Goal: Information Seeking & Learning: Learn about a topic

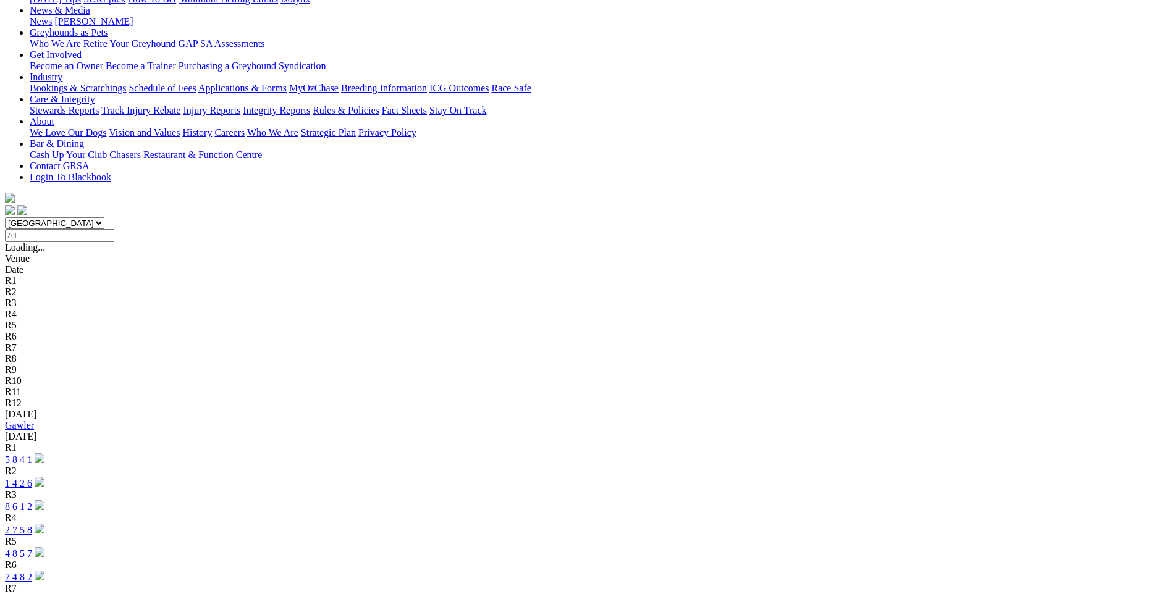
scroll to position [185, 0]
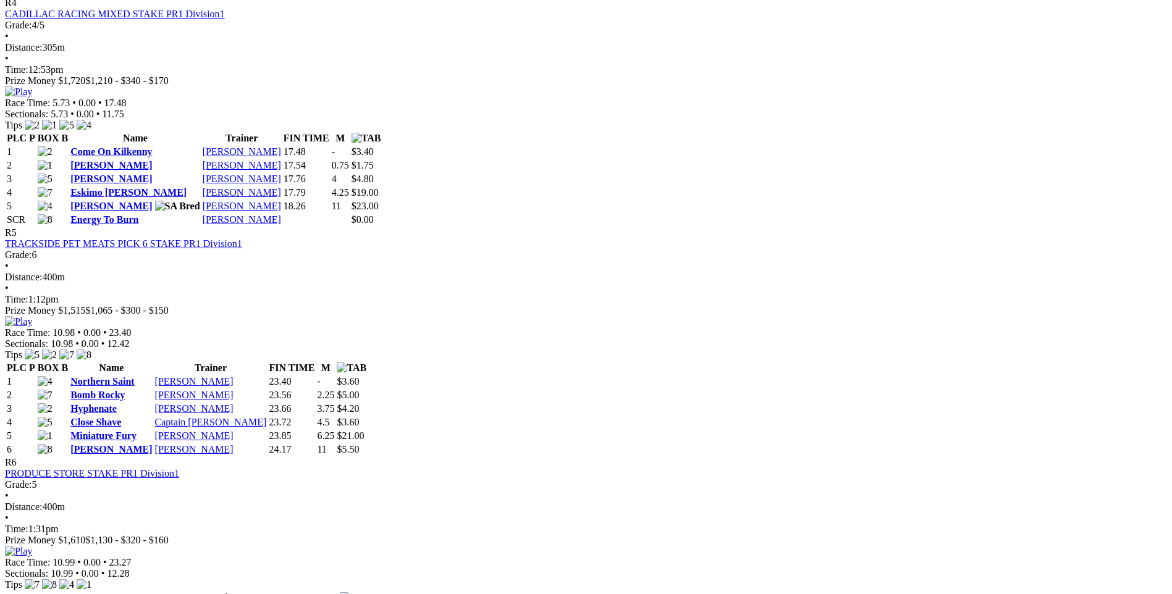
scroll to position [1297, 0]
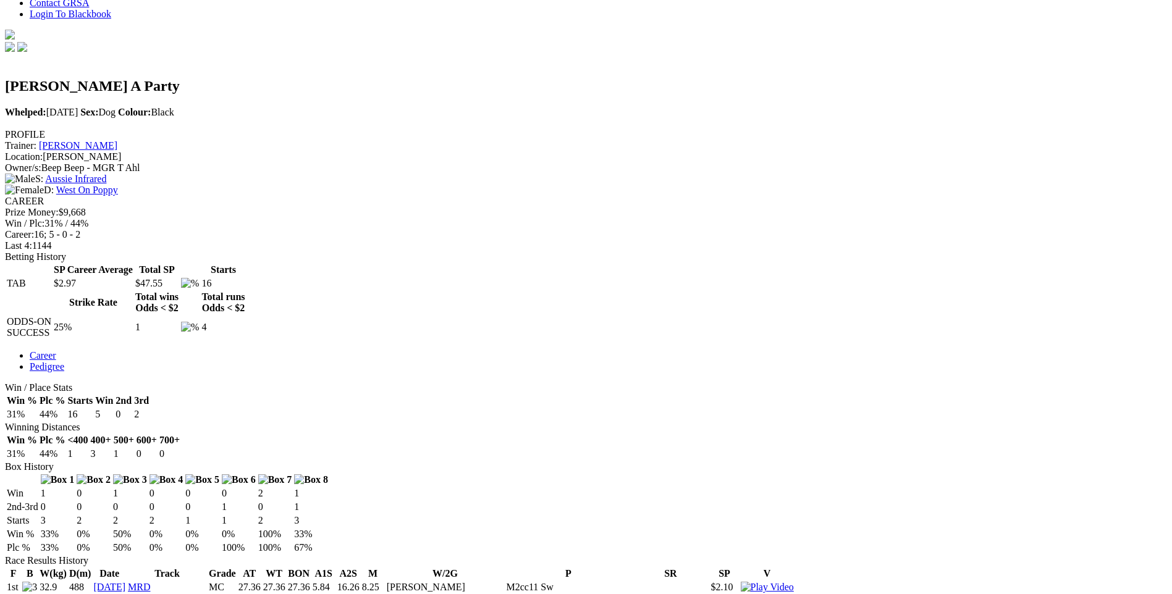
scroll to position [371, 0]
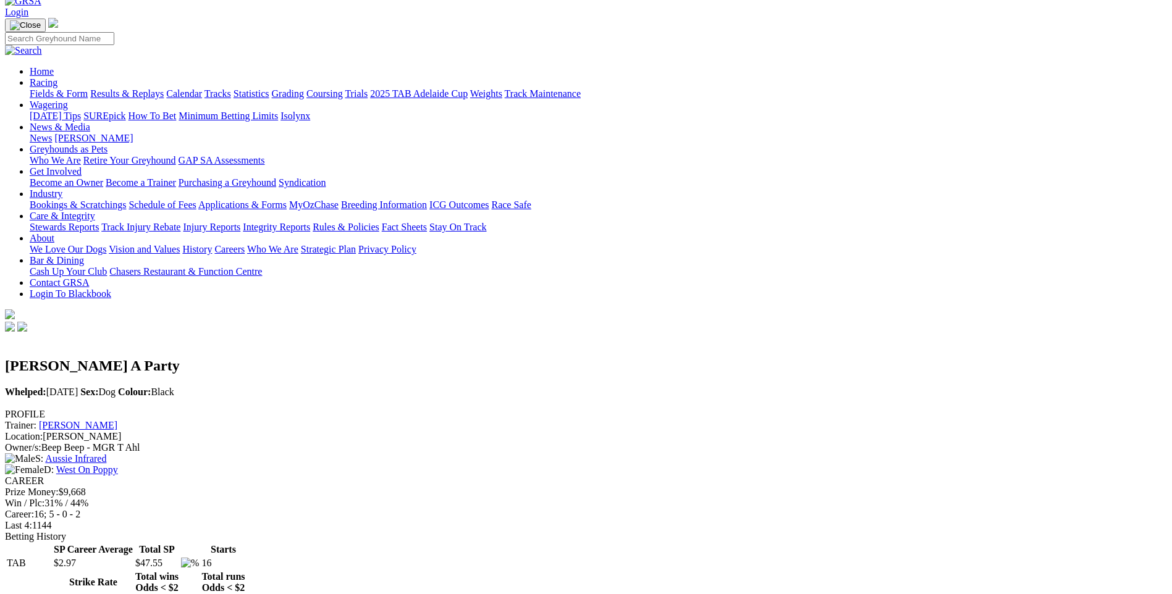
scroll to position [0, 0]
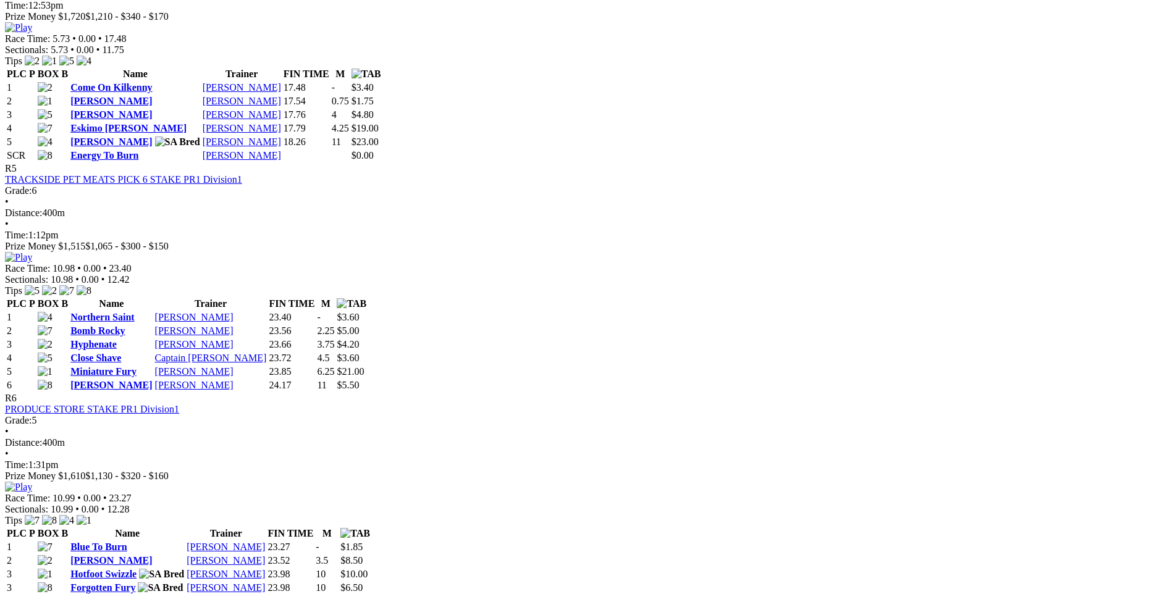
scroll to position [1359, 0]
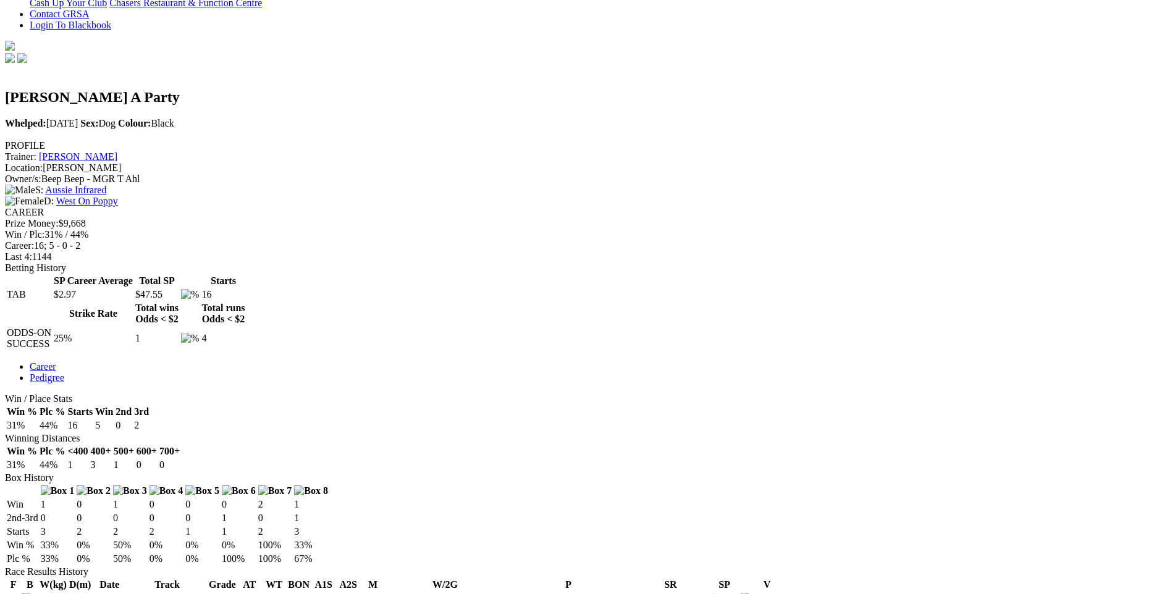
scroll to position [432, 0]
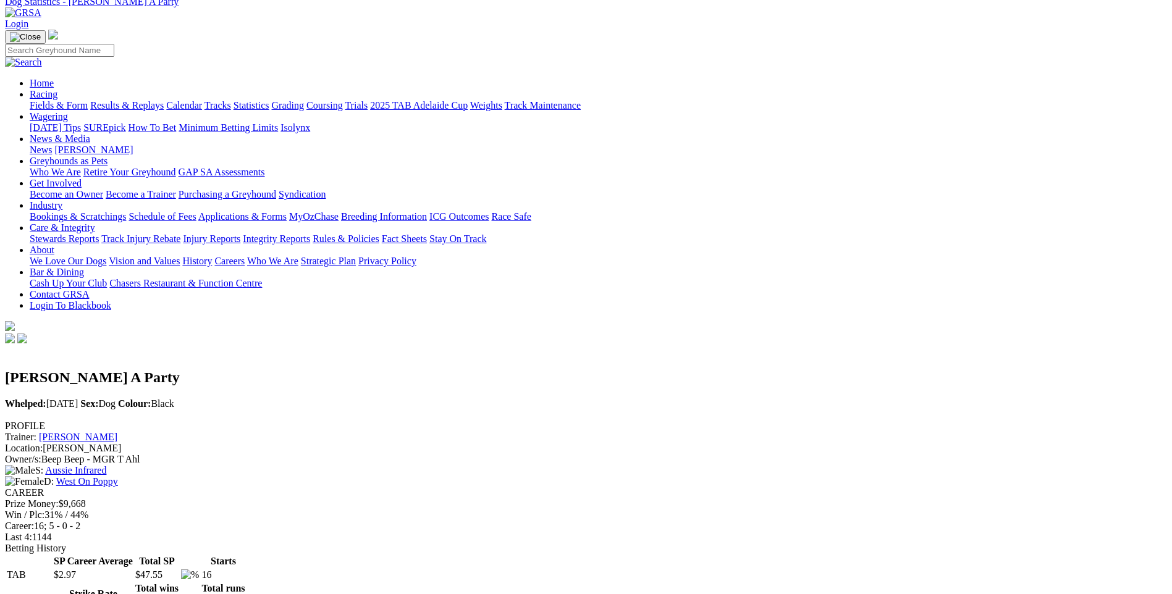
scroll to position [0, 0]
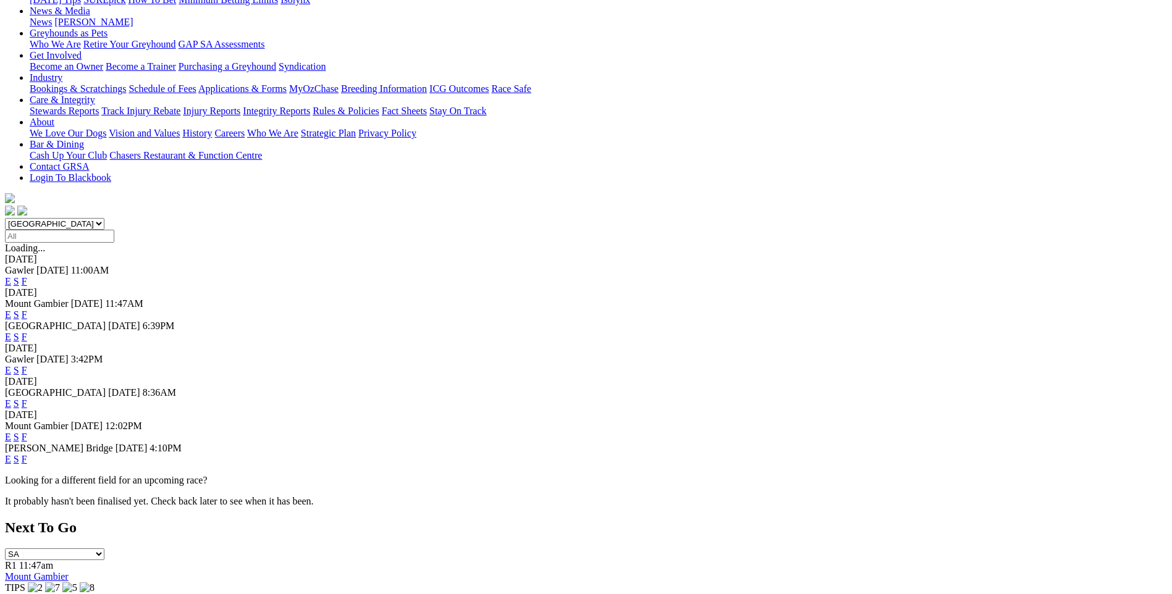
scroll to position [185, 0]
click at [11, 431] on link "E" at bounding box center [8, 436] width 6 height 11
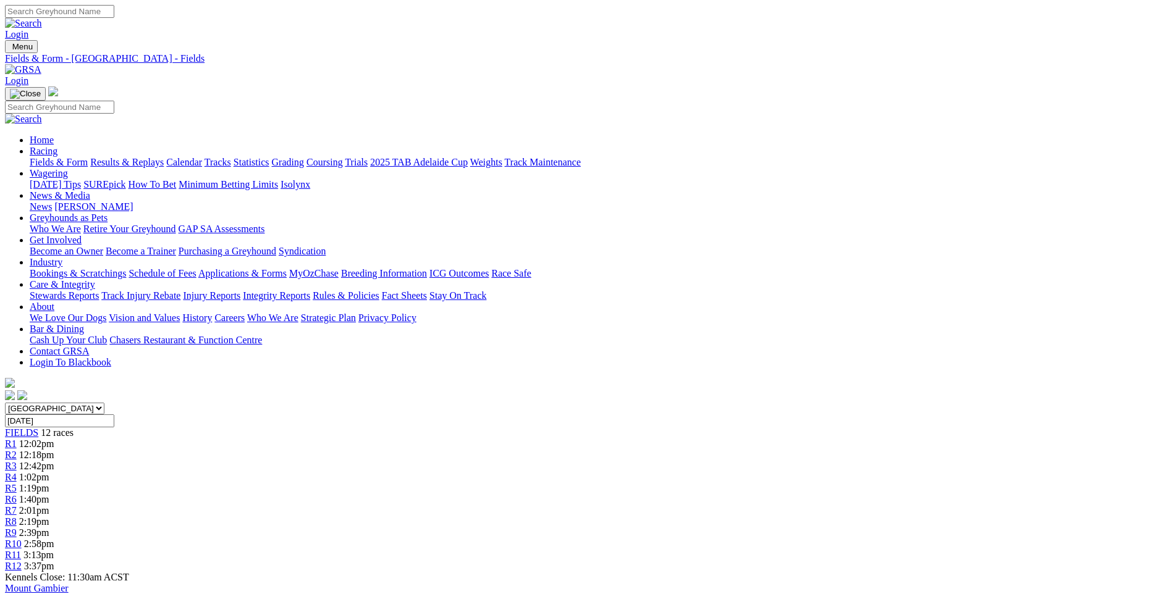
click at [88, 157] on link "Fields & Form" at bounding box center [59, 162] width 58 height 11
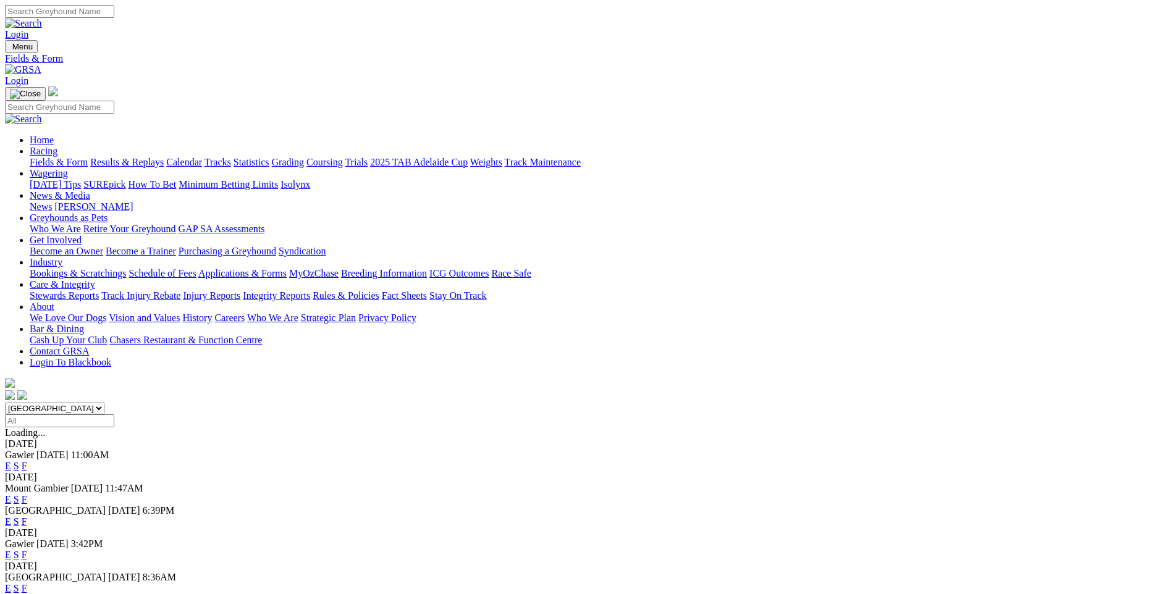
click at [27, 516] on link "F" at bounding box center [25, 521] width 6 height 11
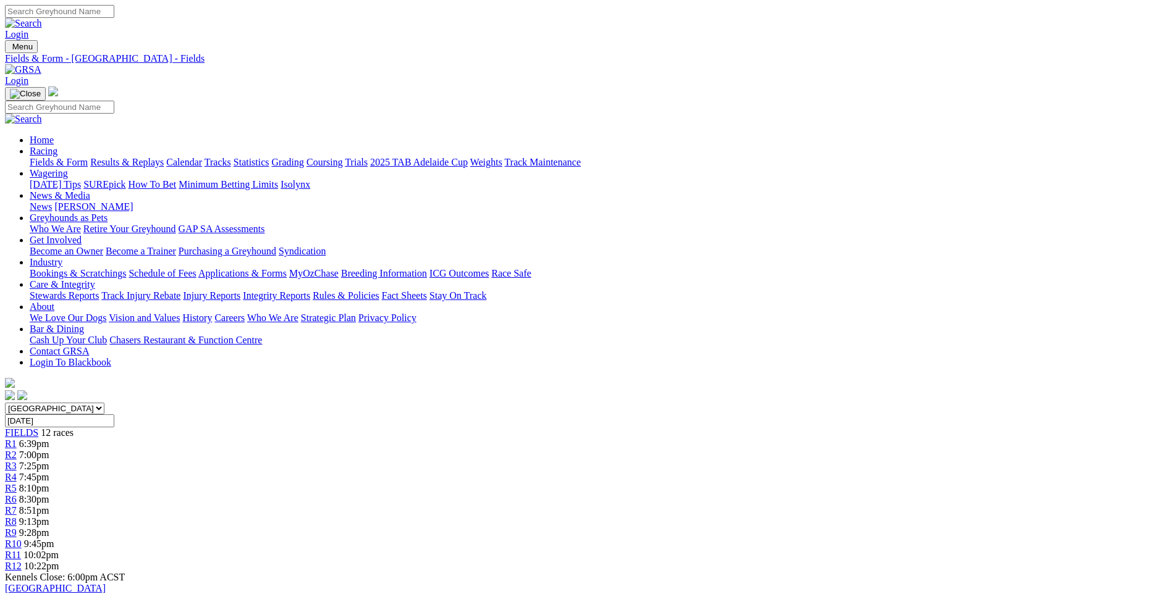
click at [88, 157] on link "Fields & Form" at bounding box center [59, 162] width 58 height 11
